Goal: Navigation & Orientation: Find specific page/section

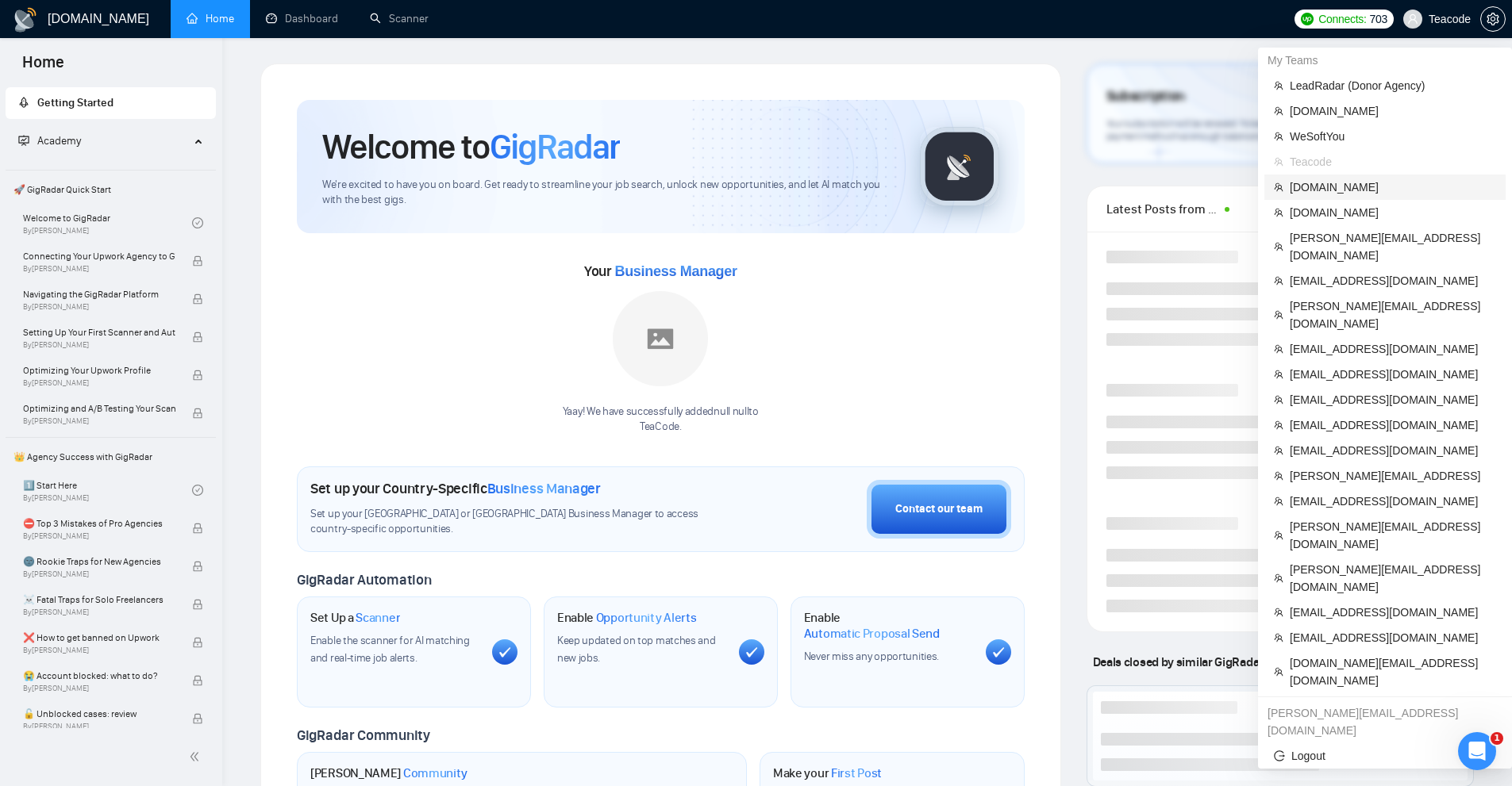
click at [1363, 189] on span "[DOMAIN_NAME]" at bounding box center [1393, 187] width 207 height 17
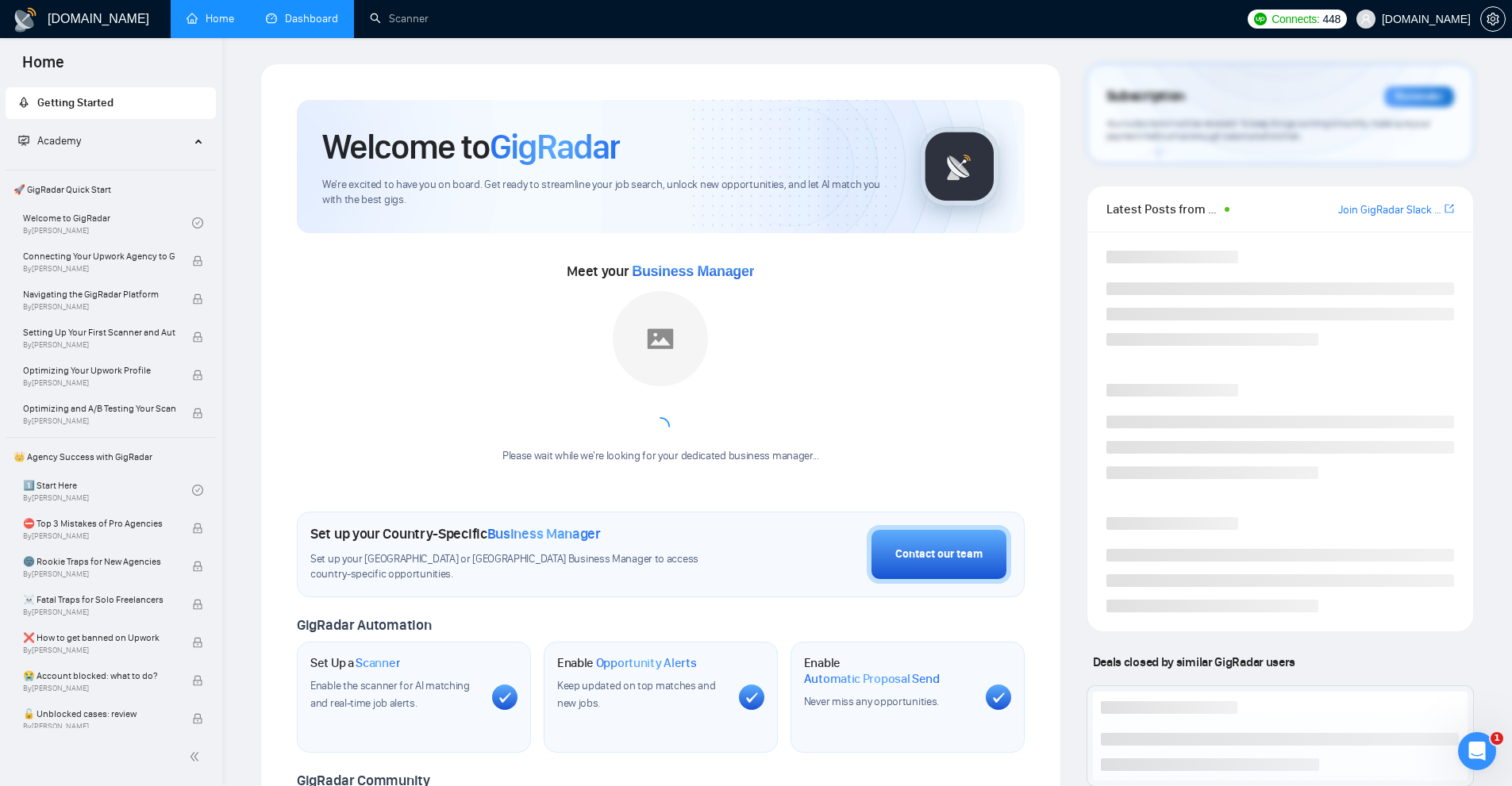
click at [323, 23] on link "Dashboard" at bounding box center [301, 19] width 72 height 14
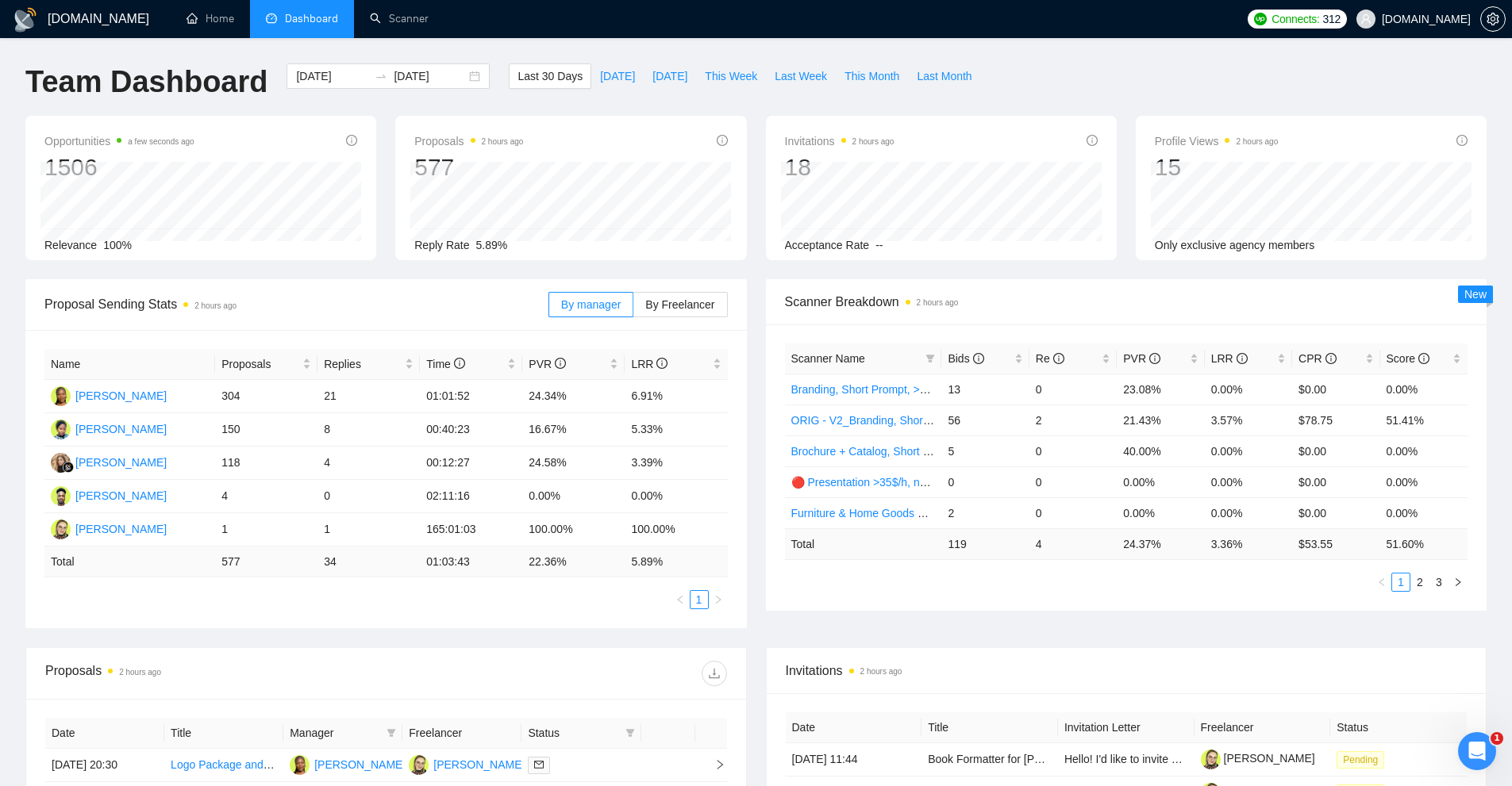
scroll to position [238, 0]
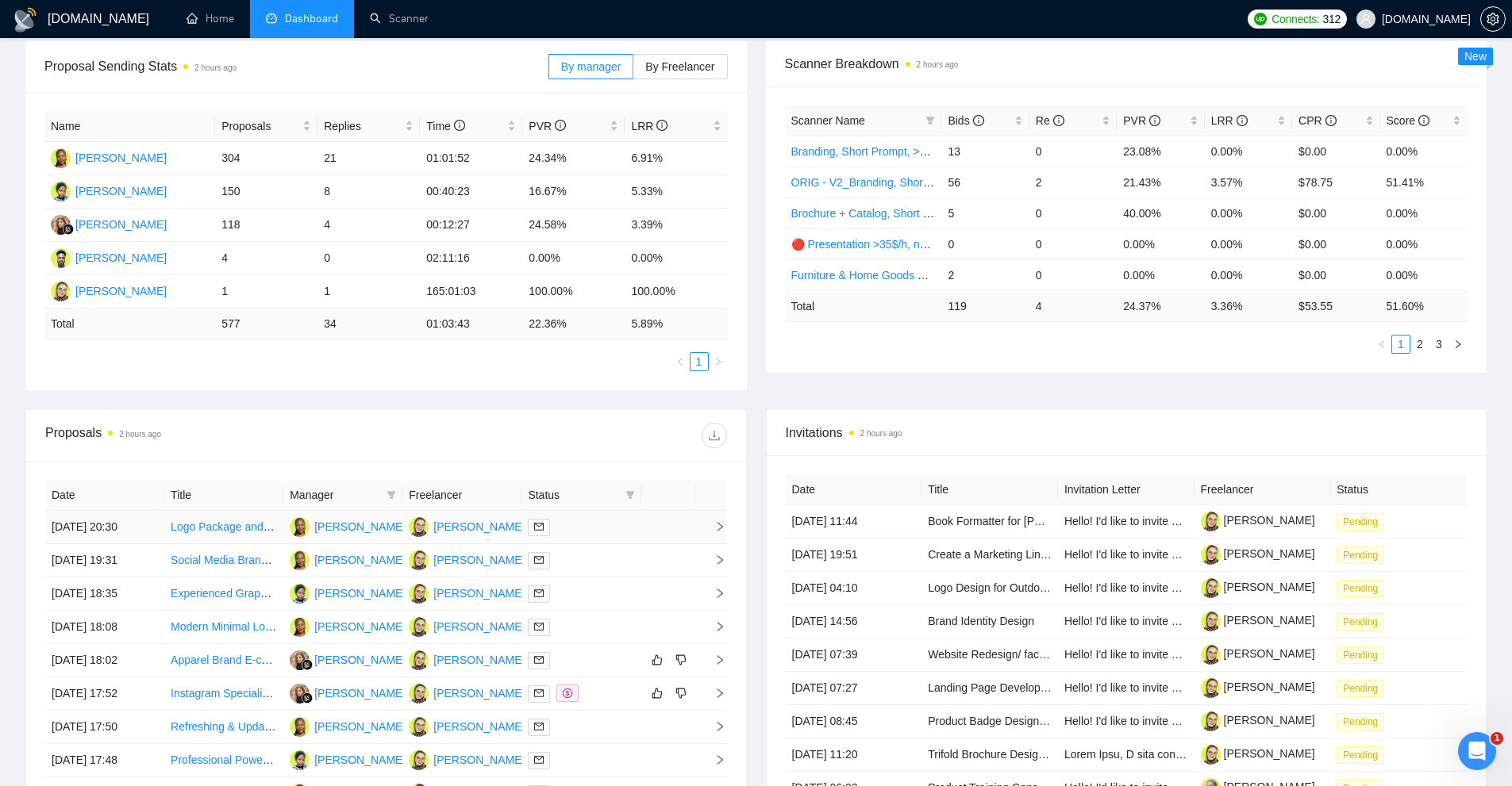
click at [582, 527] on div at bounding box center [581, 527] width 107 height 18
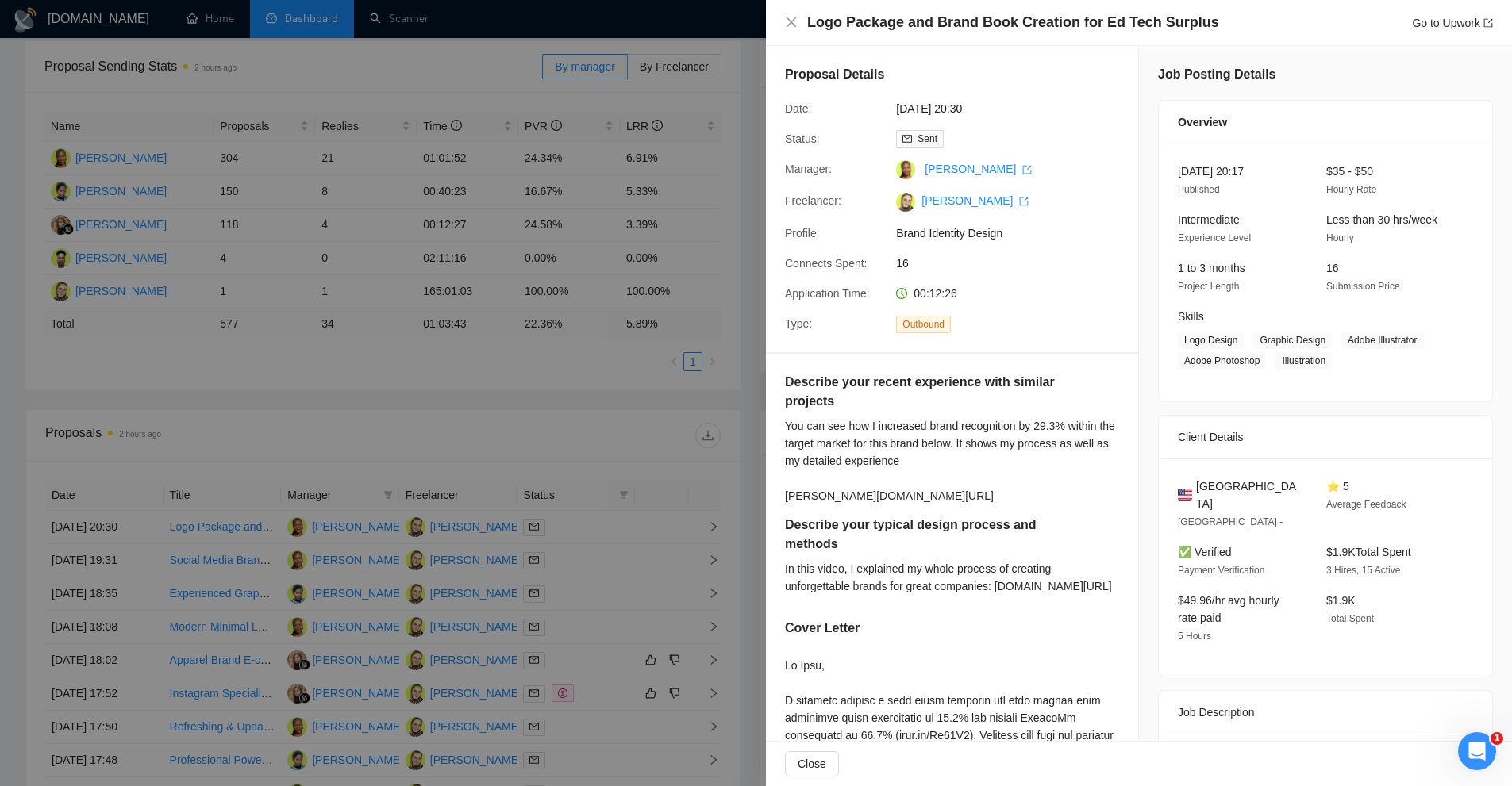
click at [575, 486] on div at bounding box center [756, 393] width 1512 height 786
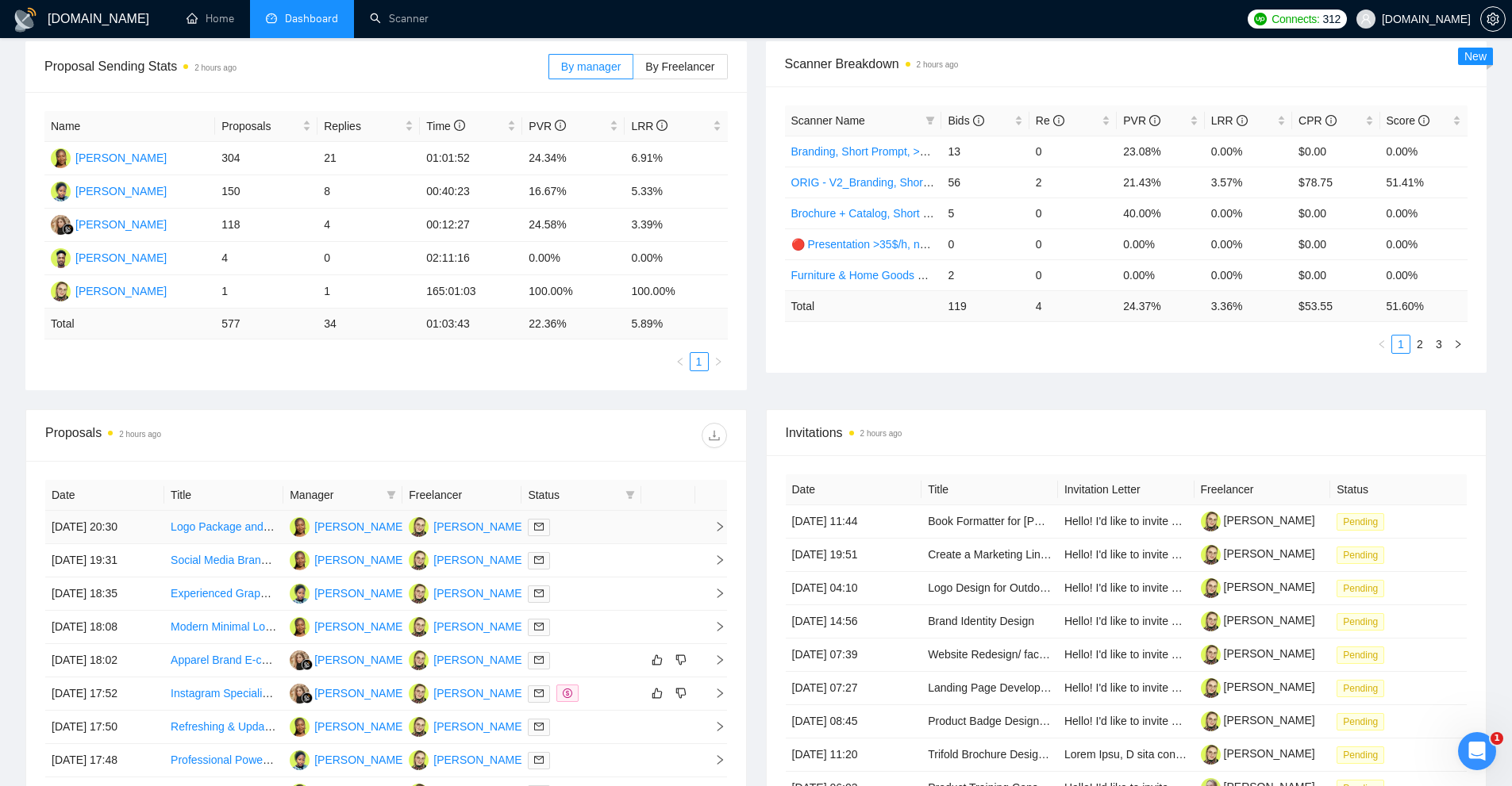
click at [573, 536] on td at bounding box center [581, 527] width 119 height 33
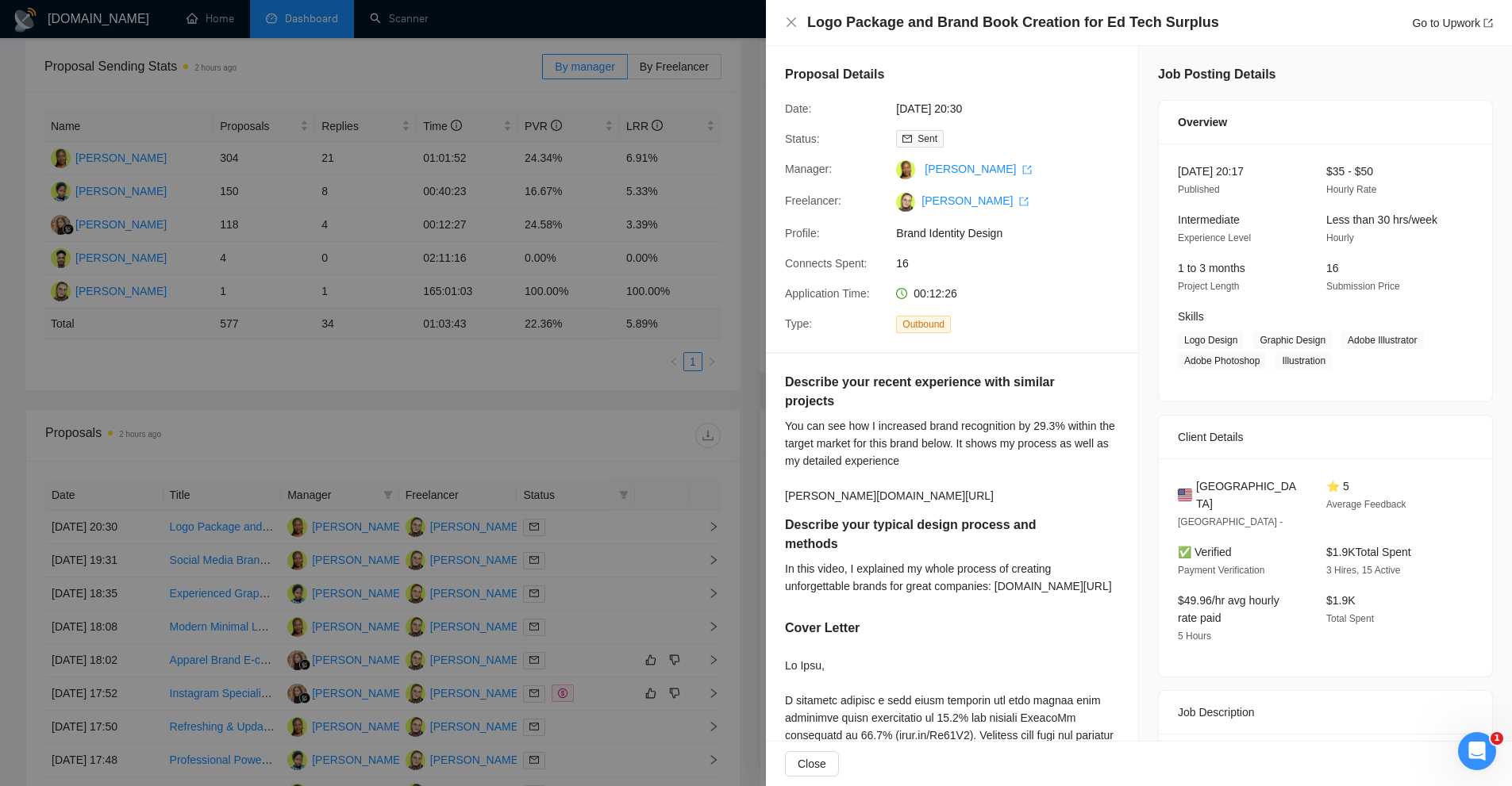
scroll to position [159, 0]
